Goal: Task Accomplishment & Management: Manage account settings

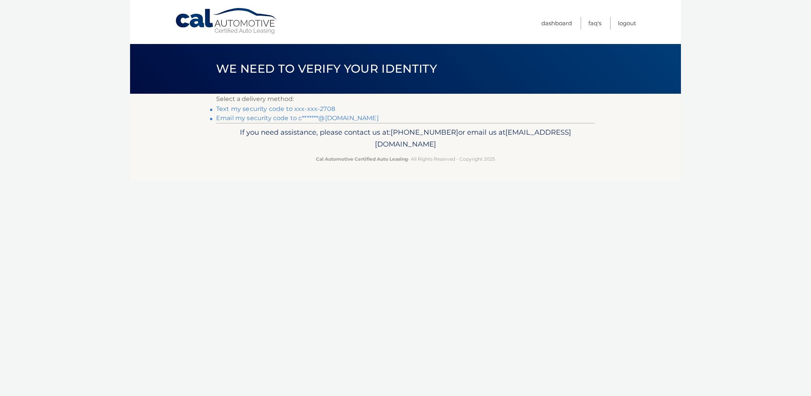
click at [247, 105] on link "Text my security code to xxx-xxx-2708" at bounding box center [275, 108] width 119 height 7
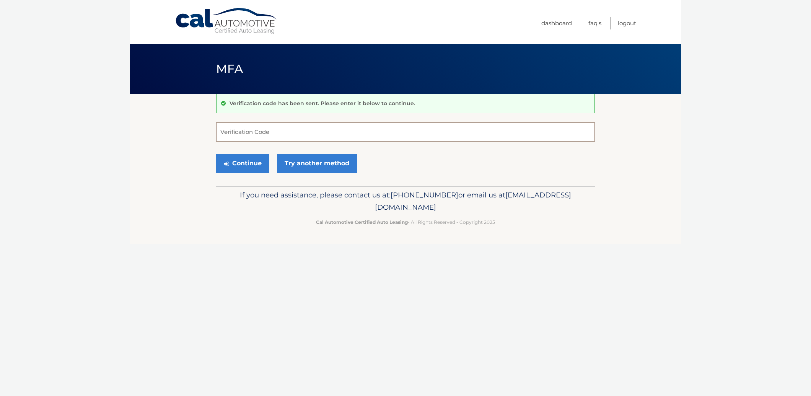
click at [251, 132] on input "Verification Code" at bounding box center [405, 131] width 379 height 19
click at [265, 133] on input "Verification Code" at bounding box center [405, 131] width 379 height 19
type input "261404"
click at [245, 154] on button "Continue" at bounding box center [242, 163] width 53 height 19
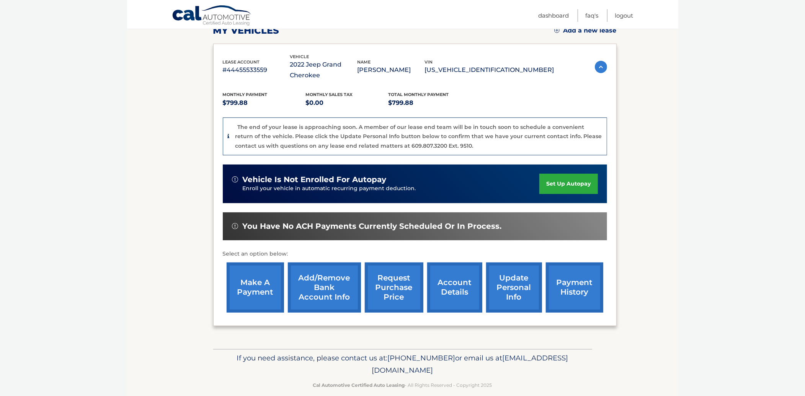
scroll to position [112, 0]
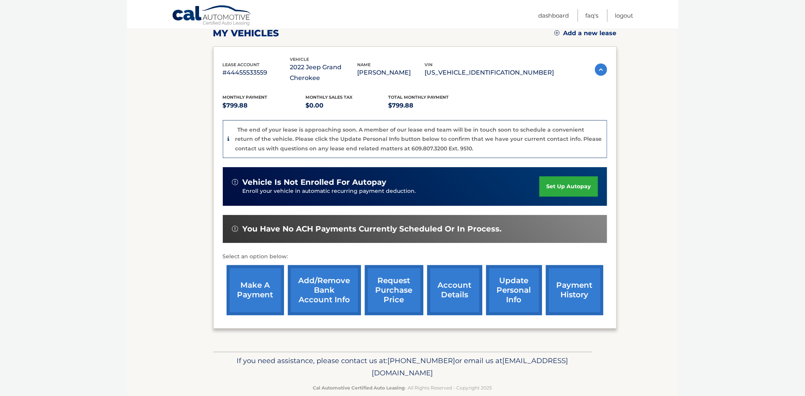
click at [400, 292] on link "request purchase price" at bounding box center [394, 290] width 59 height 50
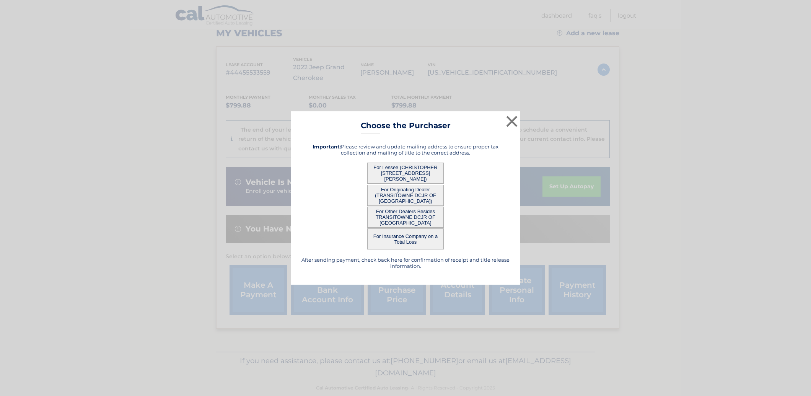
click at [406, 214] on button "For Other Dealers Besides TRANSITOWNE DCJR OF WILLIAMSVILLE" at bounding box center [405, 217] width 77 height 21
click at [406, 213] on button "For Other Dealers Besides TRANSITOWNE DCJR OF WILLIAMSVILLE" at bounding box center [405, 217] width 77 height 21
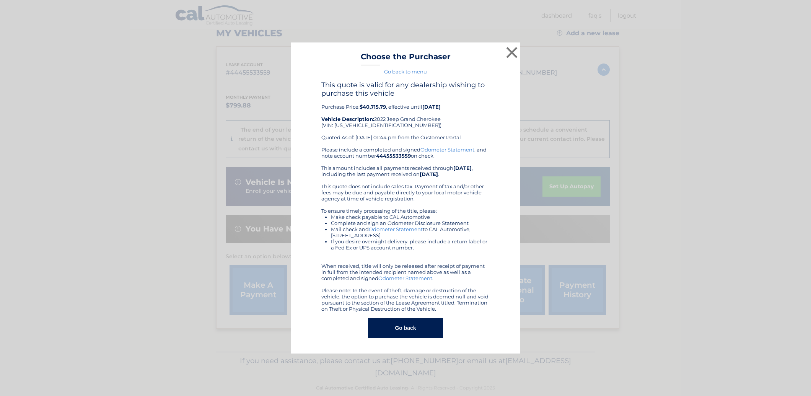
drag, startPoint x: 416, startPoint y: 325, endPoint x: 420, endPoint y: 319, distance: 7.1
click at [416, 325] on button "Go back" at bounding box center [405, 328] width 75 height 20
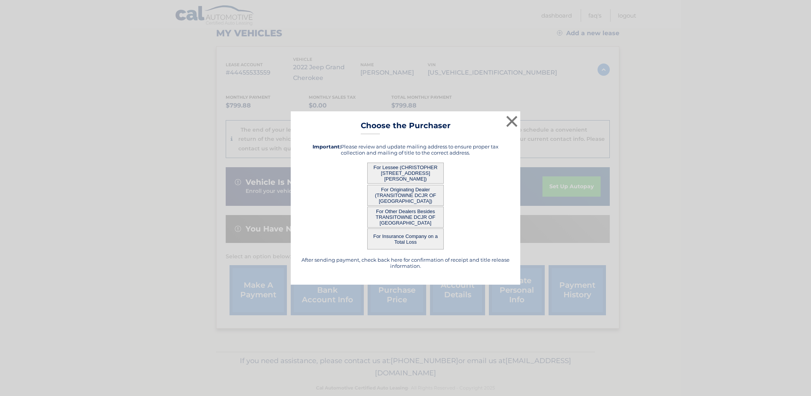
click at [408, 191] on button "For Originating Dealer (TRANSITOWNE DCJR OF WILLIAMSVILLE)" at bounding box center [405, 195] width 77 height 21
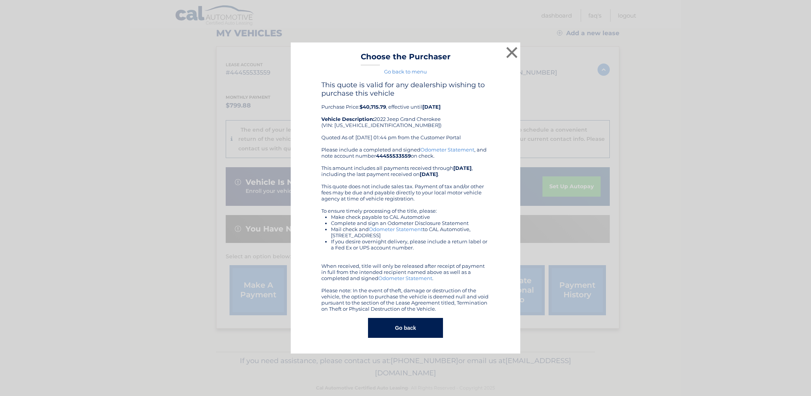
drag, startPoint x: 406, startPoint y: 323, endPoint x: 408, endPoint y: 319, distance: 4.5
click at [406, 323] on button "Go back" at bounding box center [405, 328] width 75 height 20
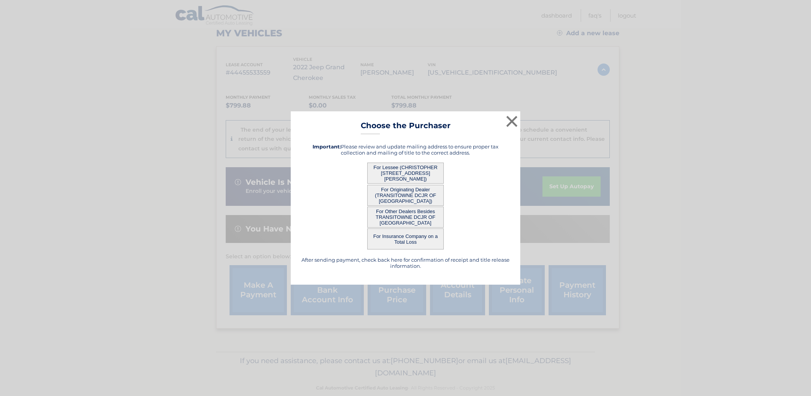
click at [404, 171] on button "For Lessee (CHRISTOPHER WZONTEK - 11 BLOSSOM HEATH RD, , WILLIAMSVILLE, NY 1422…" at bounding box center [405, 173] width 77 height 21
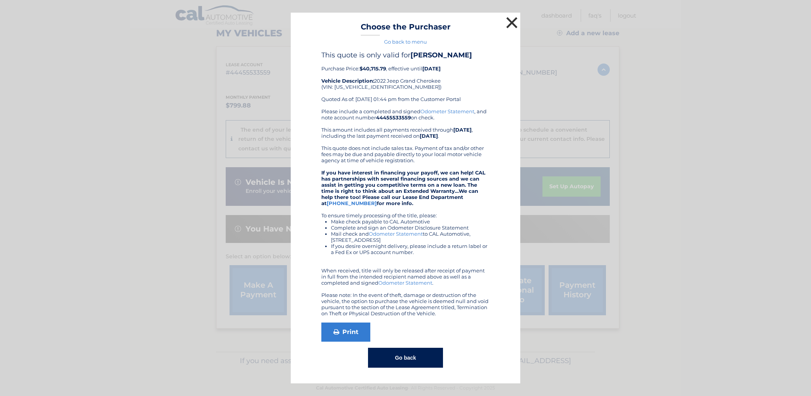
click at [515, 72] on div "× Choose the Purchaser Go back to menu After sending payment, check back here f…" at bounding box center [406, 198] width 230 height 371
click at [513, 28] on button "×" at bounding box center [511, 22] width 15 height 15
